Goal: Information Seeking & Learning: Check status

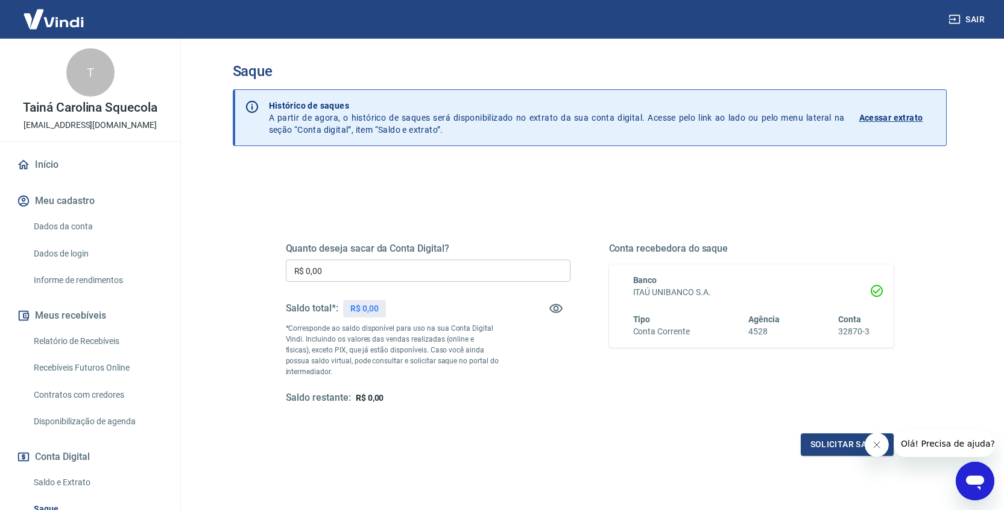
click at [885, 115] on p "Acessar extrato" at bounding box center [892, 118] width 64 height 12
